Goal: Task Accomplishment & Management: Check status

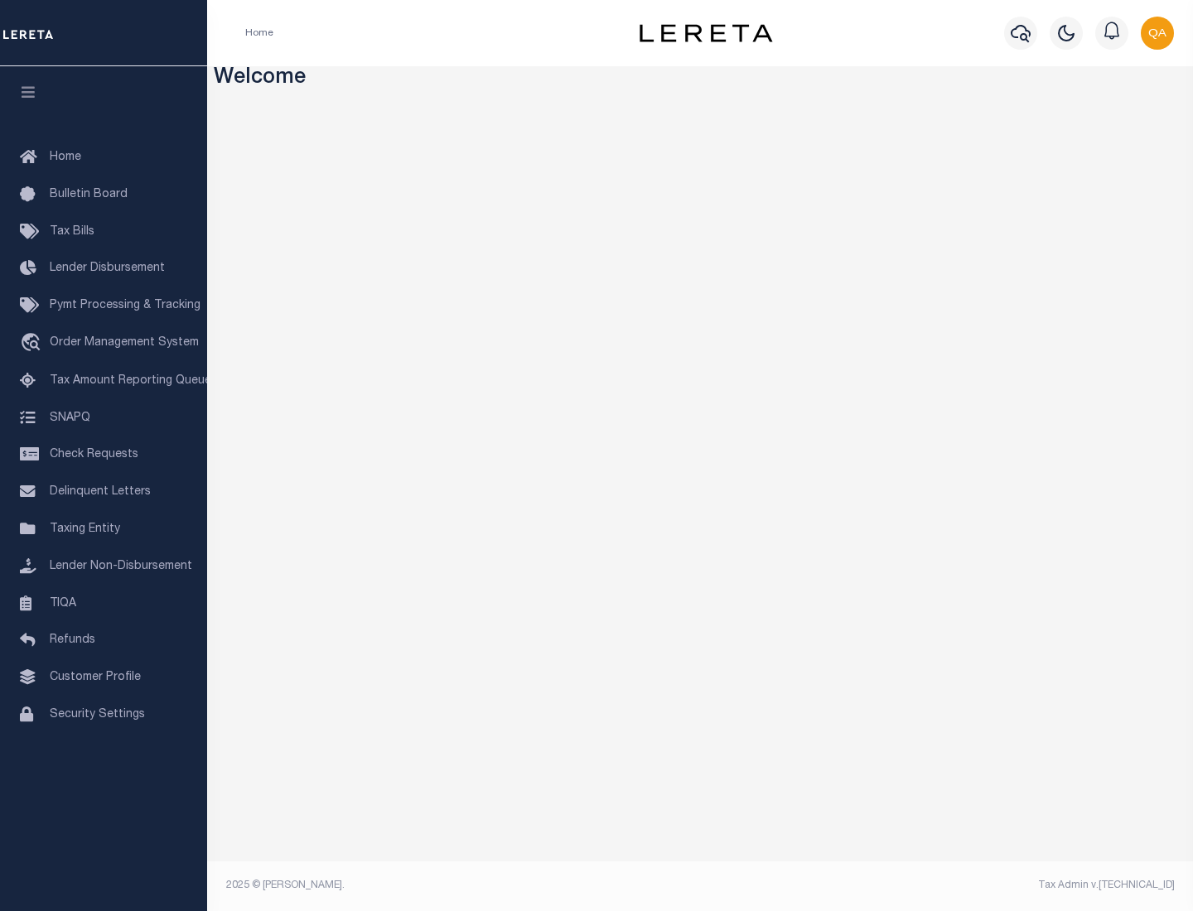
click at [104, 455] on span "Check Requests" at bounding box center [94, 455] width 89 height 12
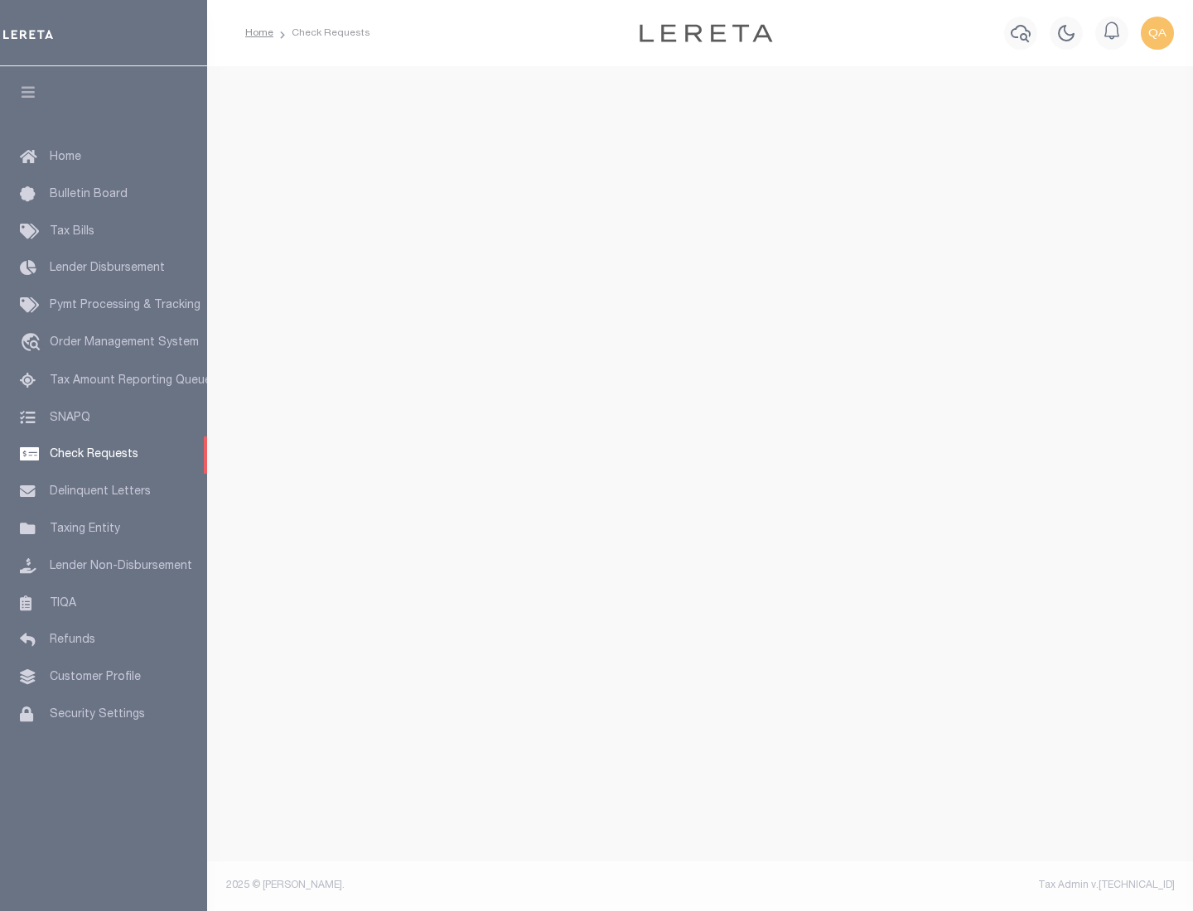
select select "50"
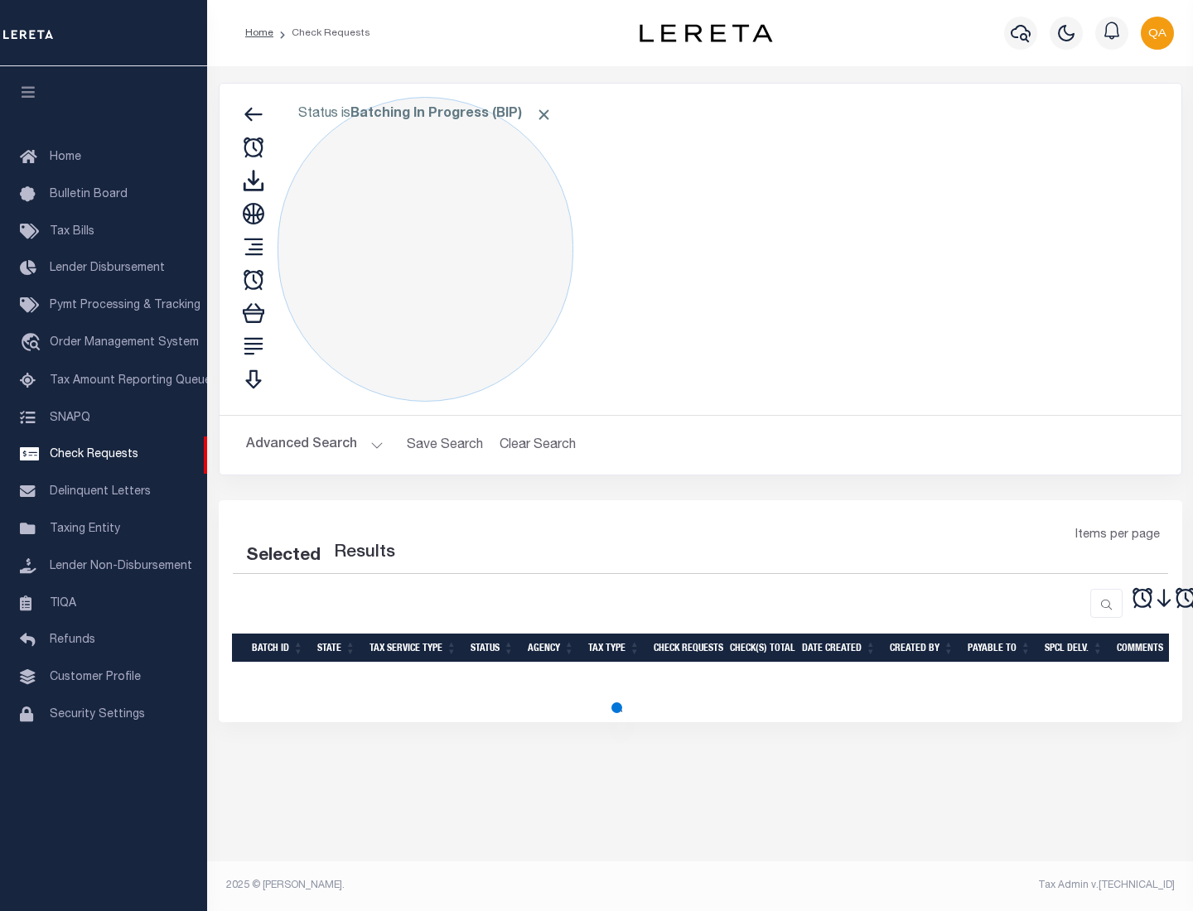
select select "50"
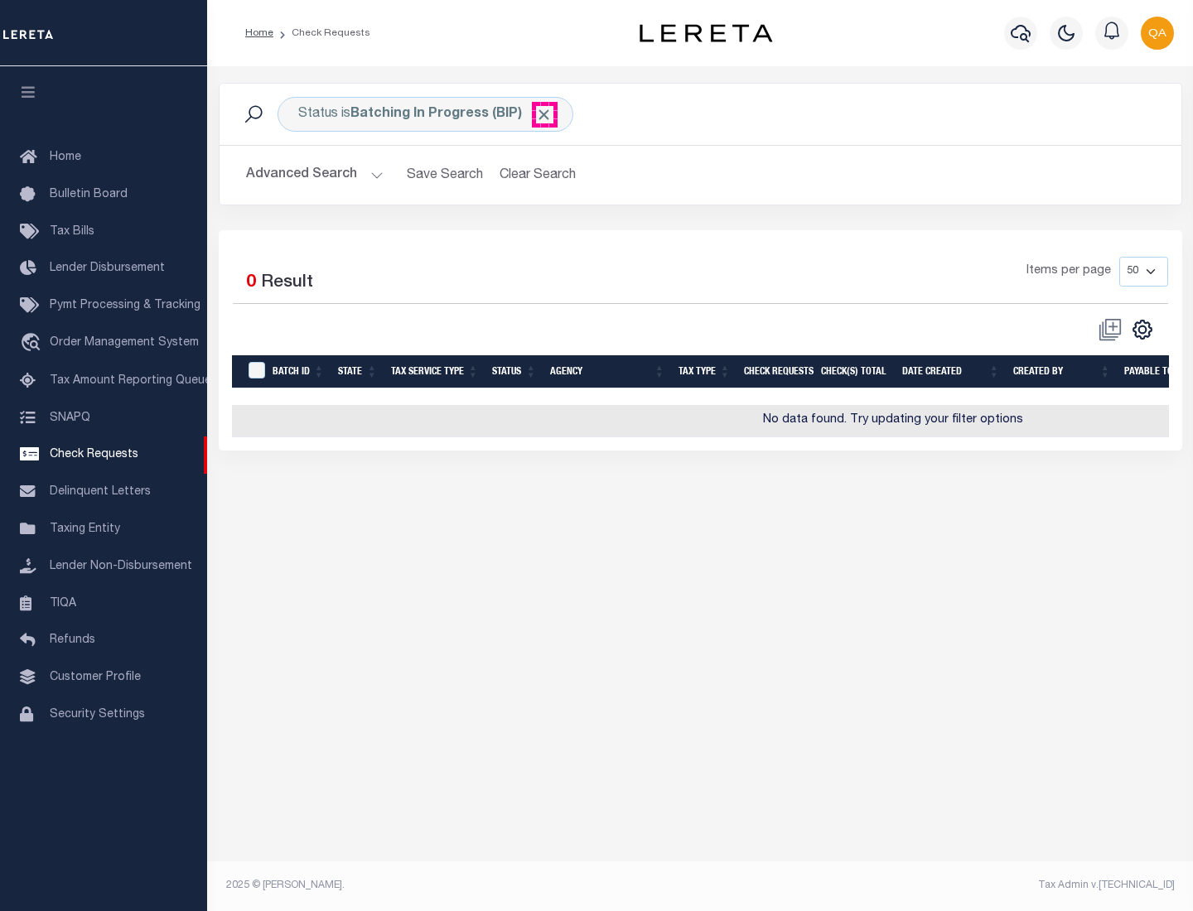
click at [544, 114] on span "Click to Remove" at bounding box center [543, 114] width 17 height 17
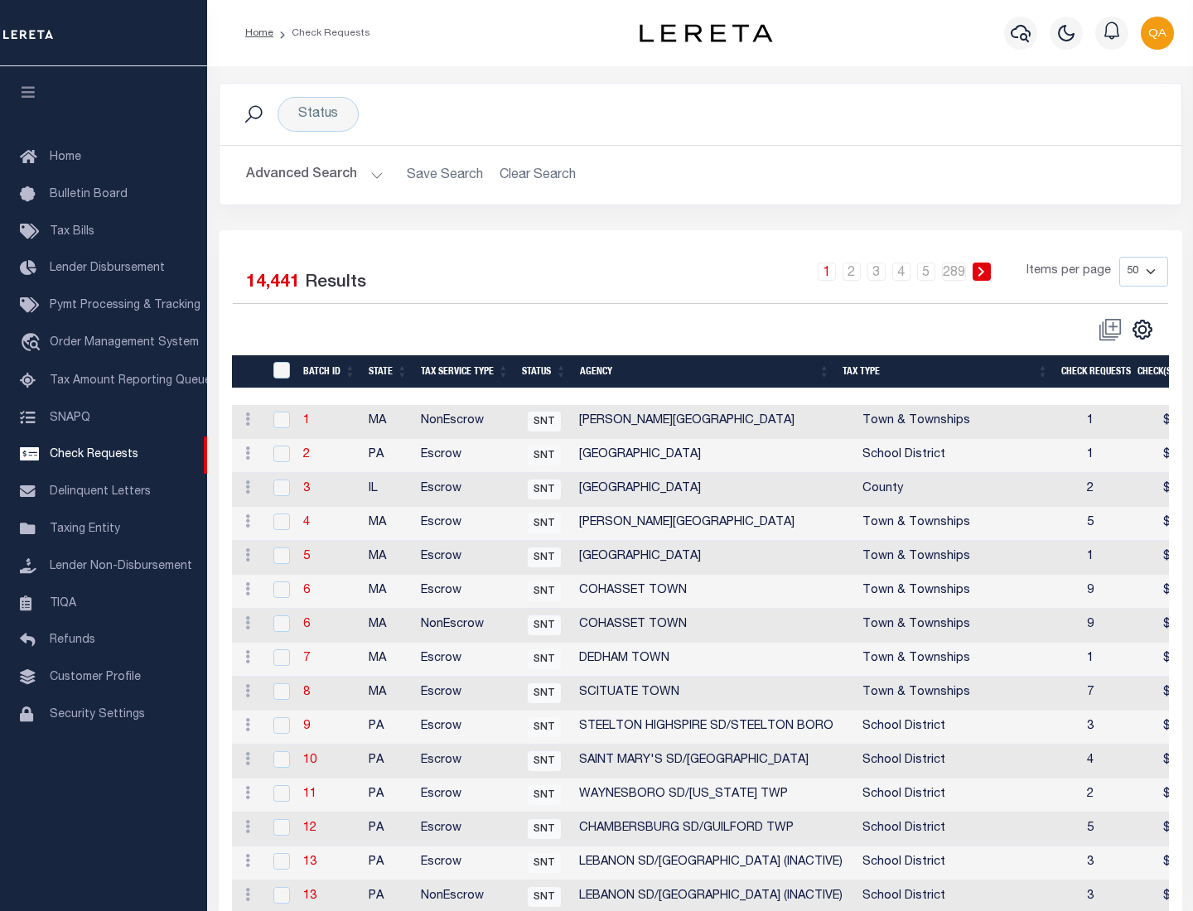
scroll to position [799, 0]
